Goal: Task Accomplishment & Management: Manage account settings

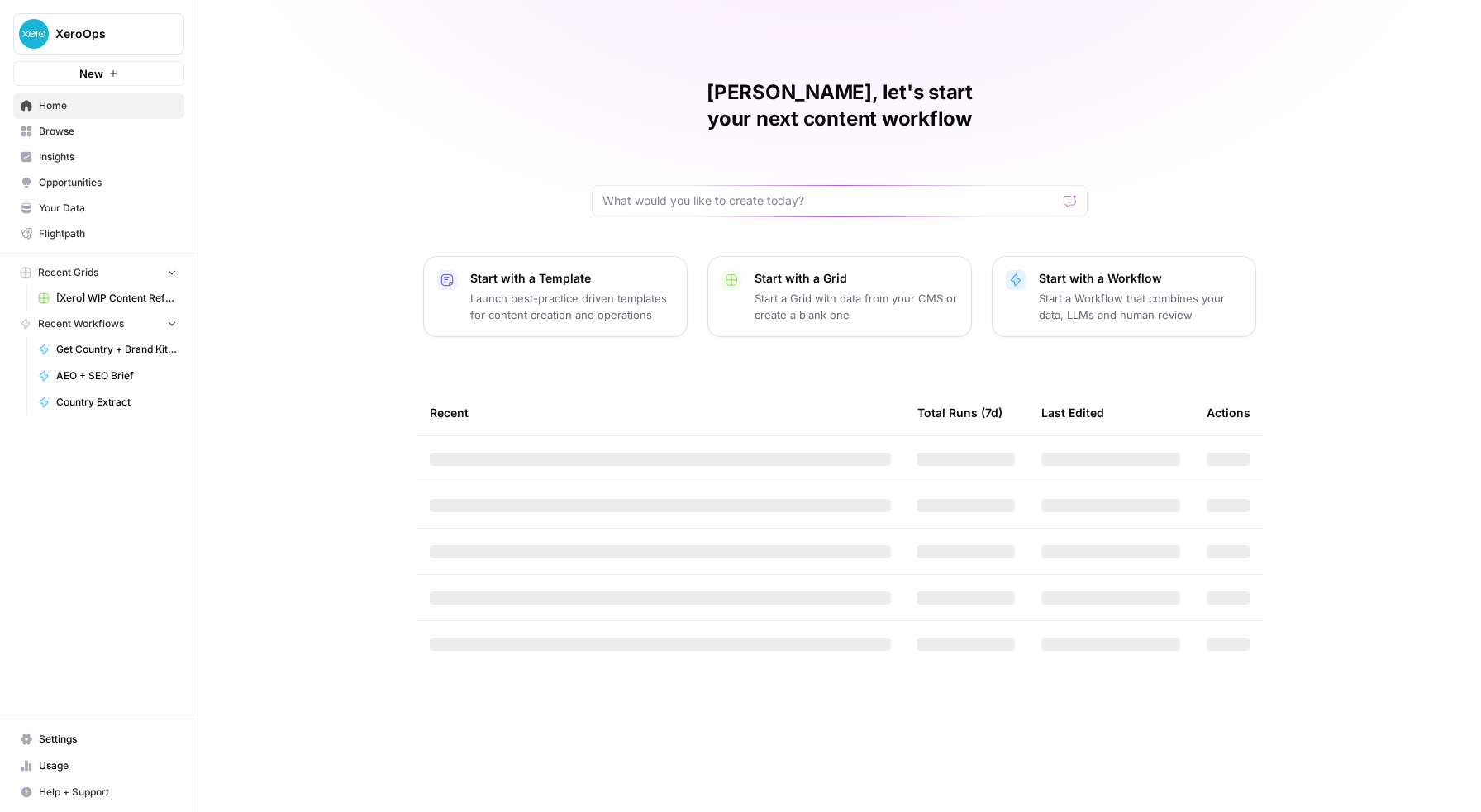
click at [121, 31] on span "XeroOps" at bounding box center [105, 34] width 100 height 16
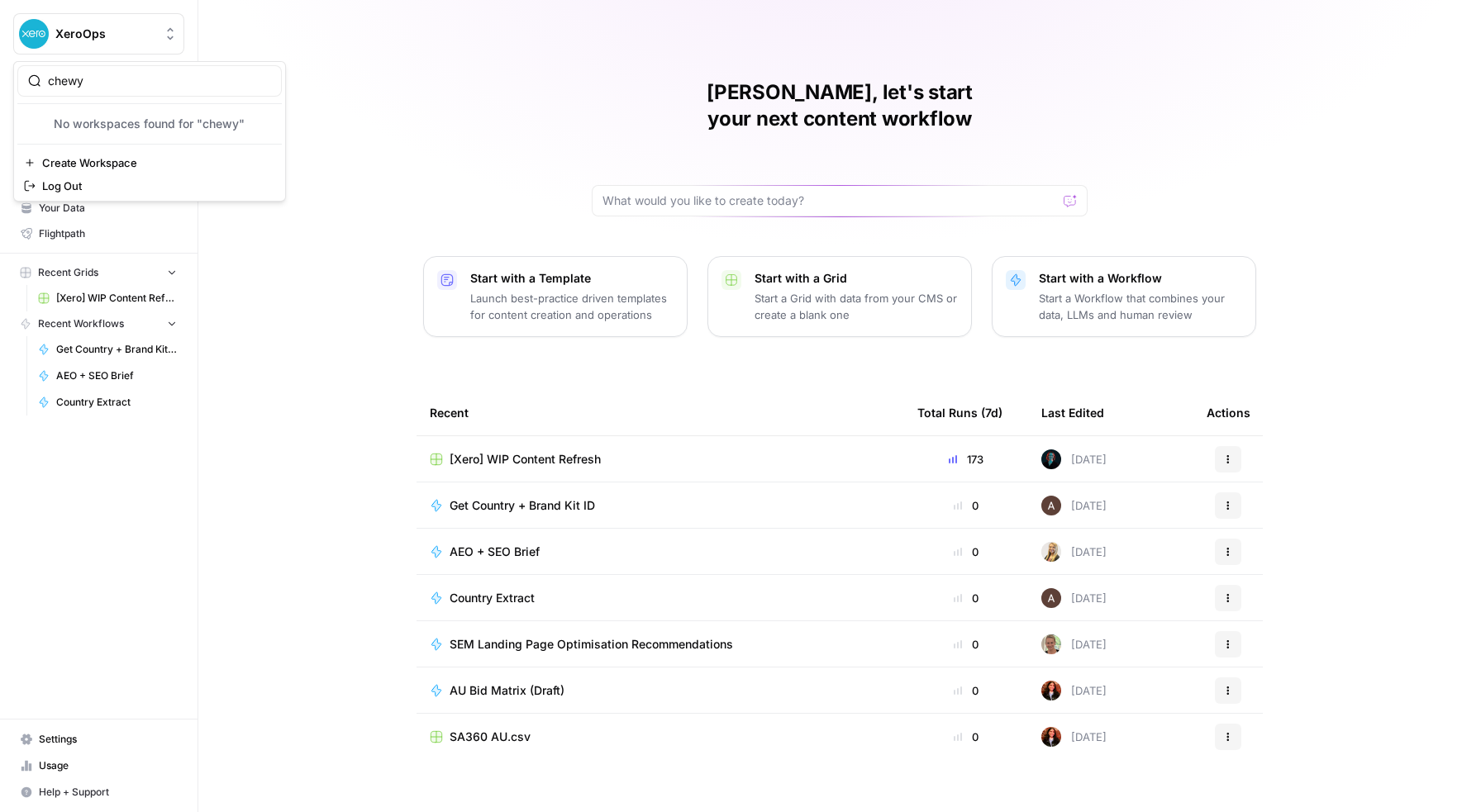
type input "chewy"
click at [107, 157] on span "Create Workspace" at bounding box center [156, 162] width 226 height 16
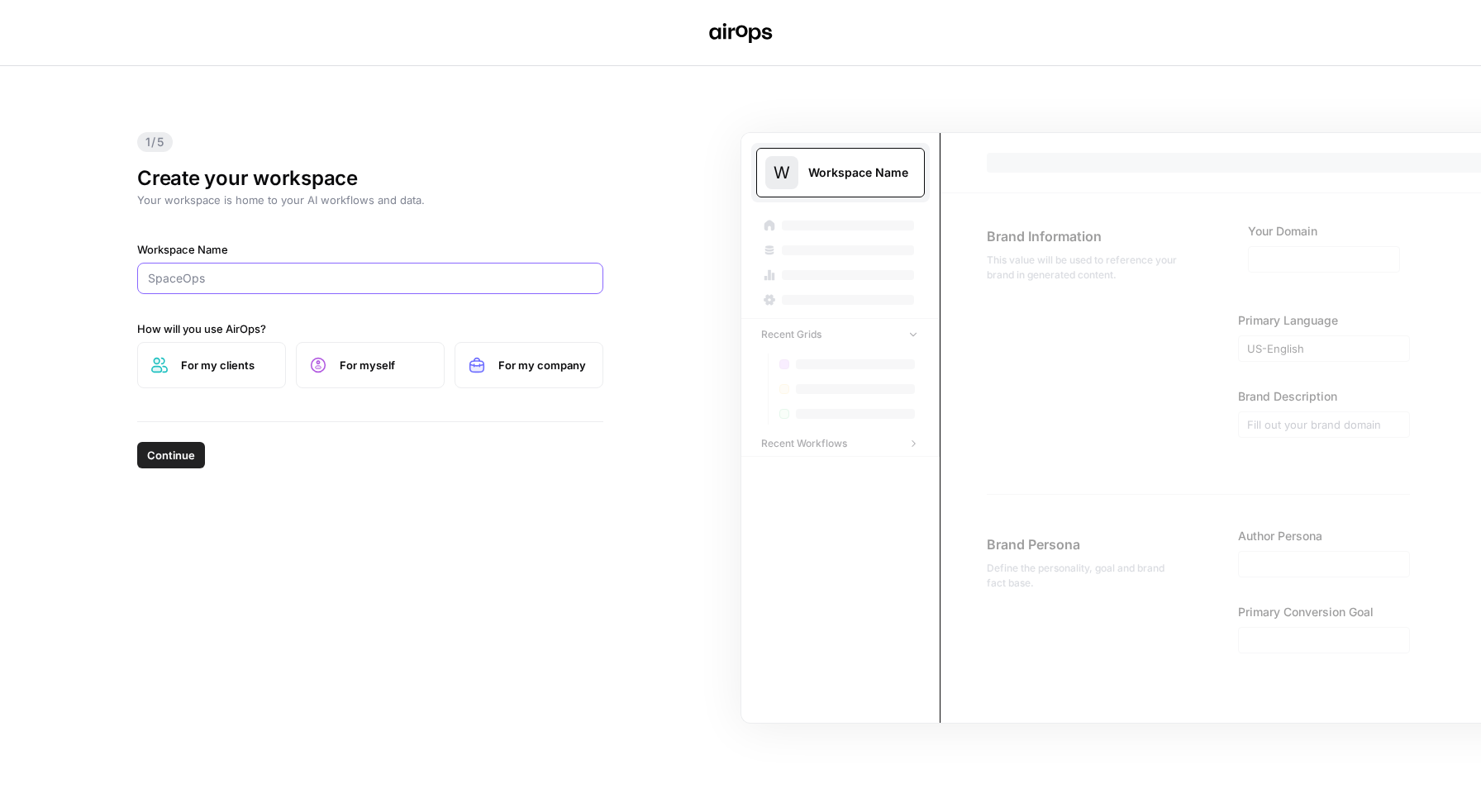
click at [324, 274] on input "Workspace Name" at bounding box center [370, 278] width 444 height 16
type input "Chewy"
click at [361, 366] on span "For myself" at bounding box center [385, 365] width 91 height 16
click at [497, 366] on label "For my company" at bounding box center [529, 365] width 149 height 46
click at [162, 461] on span "Continue" at bounding box center [171, 455] width 48 height 16
